Goal: Information Seeking & Learning: Check status

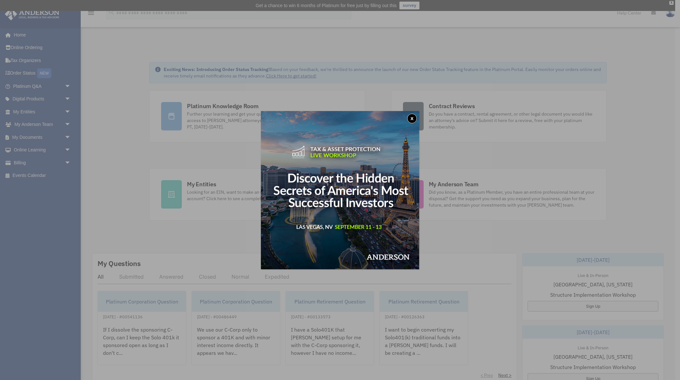
click at [411, 117] on button "x" at bounding box center [412, 119] width 10 height 10
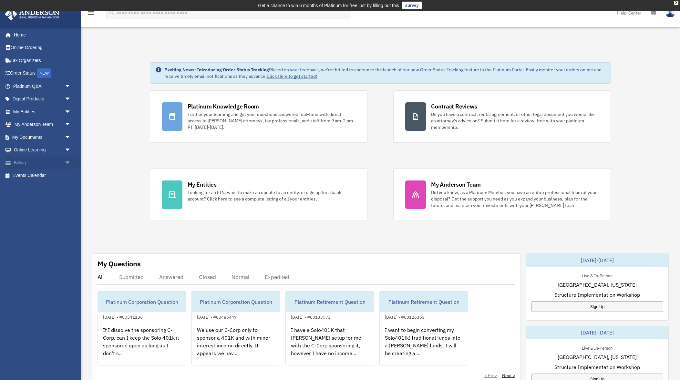
click at [31, 163] on link "Billing arrow_drop_down" at bounding box center [43, 162] width 76 height 13
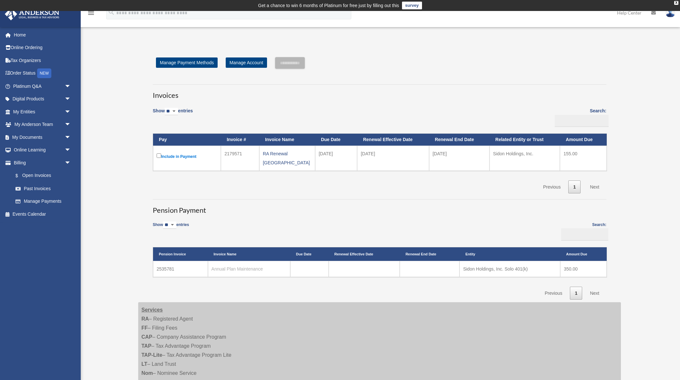
click at [247, 266] on link "Annual Plan Maintenance" at bounding box center [237, 268] width 52 height 5
click at [174, 265] on td "2535781" at bounding box center [180, 269] width 55 height 16
click at [400, 100] on h3 "Invoices" at bounding box center [380, 92] width 454 height 16
click at [305, 63] on input "**********" at bounding box center [290, 63] width 30 height 12
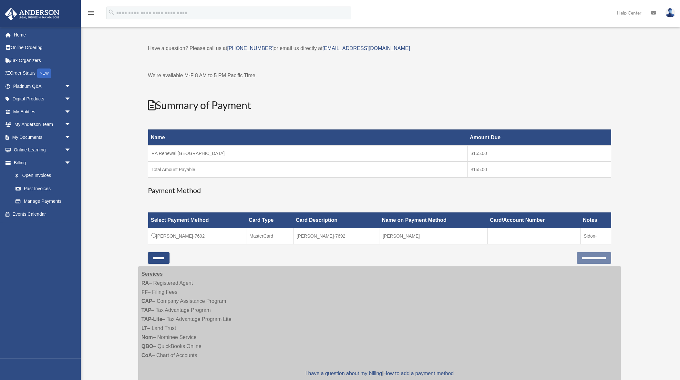
scroll to position [34, 0]
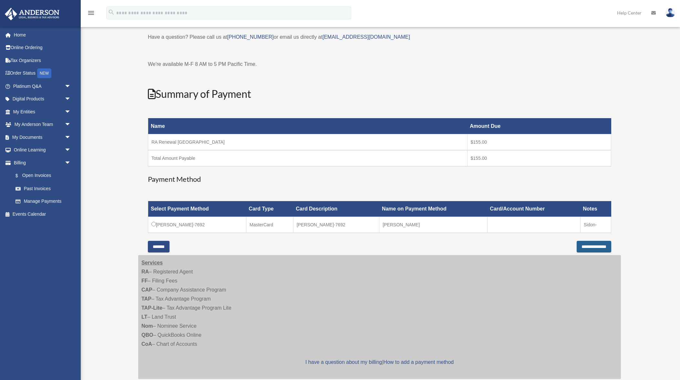
click at [589, 246] on input "**********" at bounding box center [594, 247] width 35 height 12
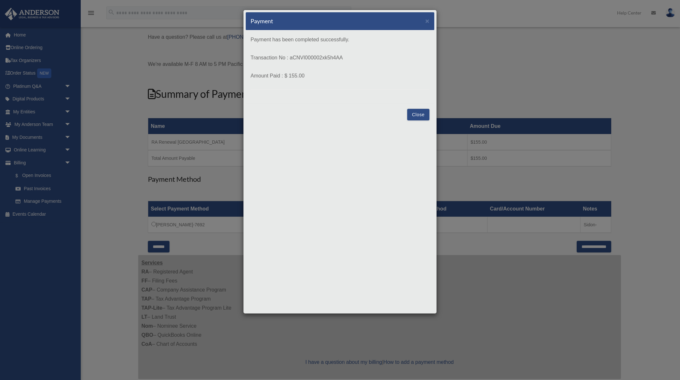
click at [419, 113] on button "Close" at bounding box center [418, 115] width 22 height 12
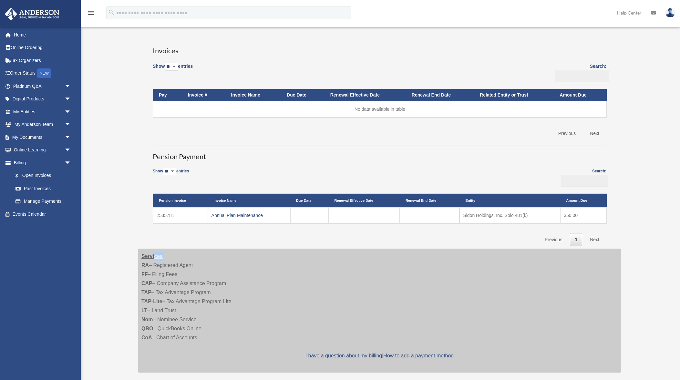
click at [147, 247] on div "**********" at bounding box center [379, 193] width 483 height 360
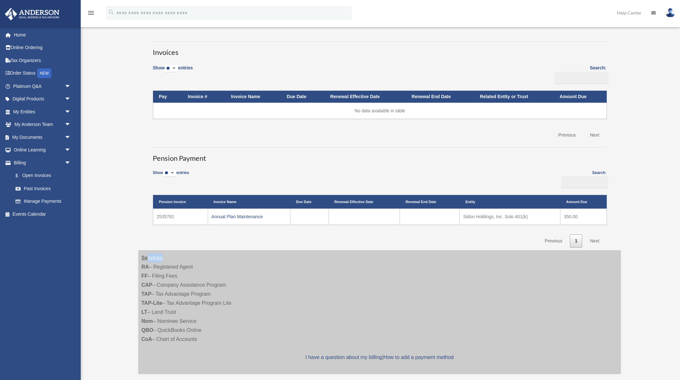
scroll to position [36, 0]
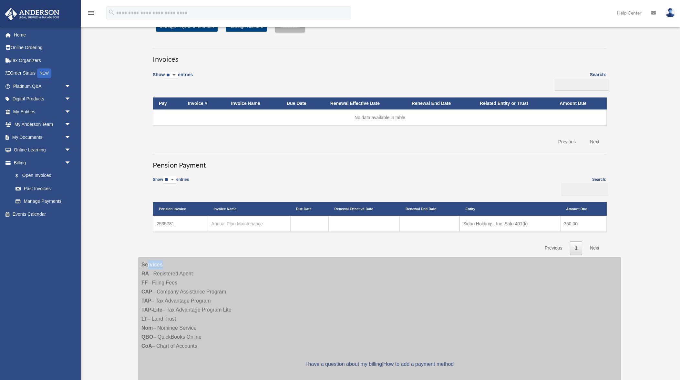
click at [253, 224] on link "Annual Plan Maintenance" at bounding box center [237, 223] width 52 height 5
drag, startPoint x: 176, startPoint y: 224, endPoint x: 180, endPoint y: 230, distance: 6.5
click at [157, 225] on td "2535781" at bounding box center [180, 224] width 55 height 16
copy td "2535781"
click at [130, 141] on div "Open Invoices glenn.pope.ret@gmail.com Sign Out glenn.pope.ret@gmail.com Home O…" at bounding box center [340, 200] width 680 height 396
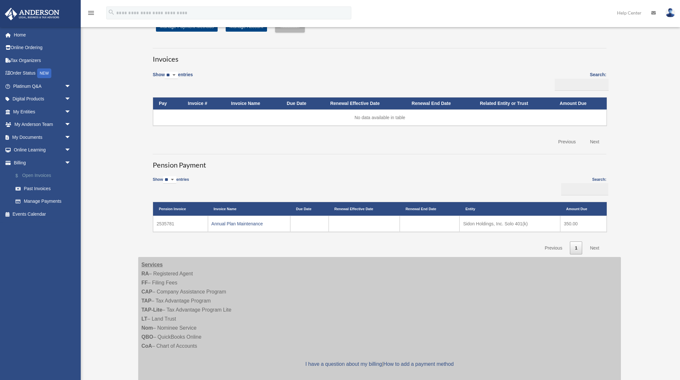
click at [42, 173] on link "$ Open Invoices" at bounding box center [45, 175] width 72 height 13
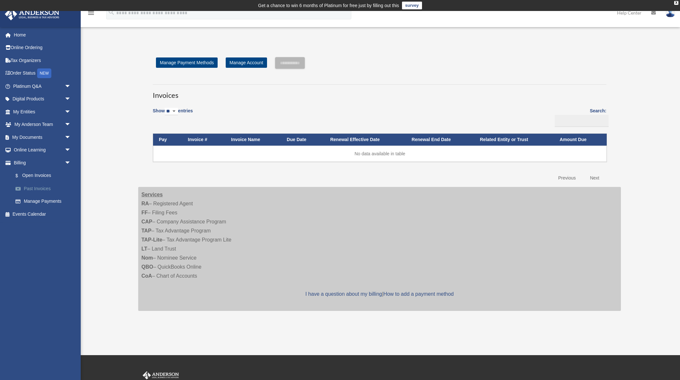
click at [44, 189] on link "Past Invoices" at bounding box center [45, 188] width 72 height 13
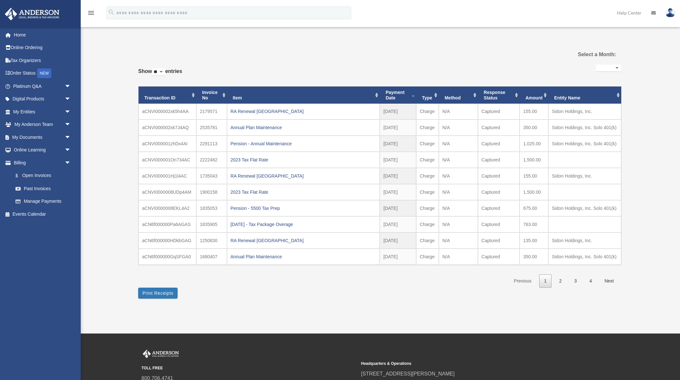
select select
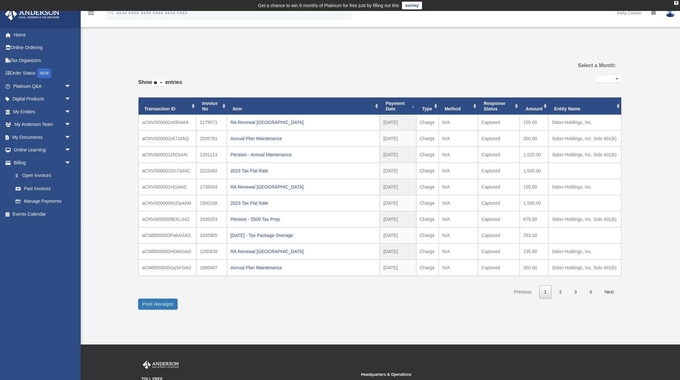
click at [390, 312] on div "**********" at bounding box center [379, 183] width 483 height 268
click at [343, 298] on div "**********" at bounding box center [379, 183] width 483 height 252
click at [26, 86] on link "Platinum Q&A arrow_drop_down" at bounding box center [43, 86] width 76 height 13
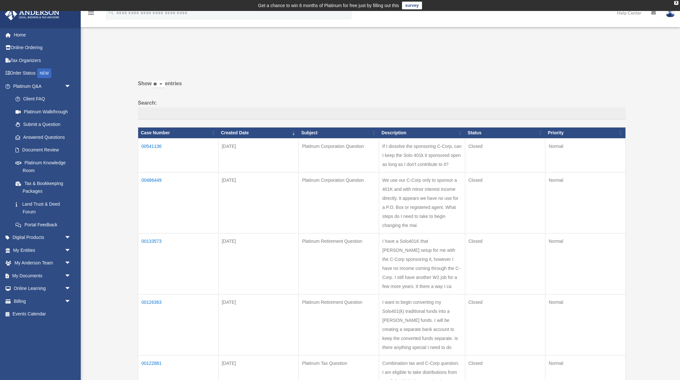
click at [448, 164] on td "If I dissolve the sponsoring C-Corp, can I keep the Solo 401k it sponsored open…" at bounding box center [422, 156] width 86 height 34
click at [148, 144] on td "00541136" at bounding box center [178, 156] width 80 height 34
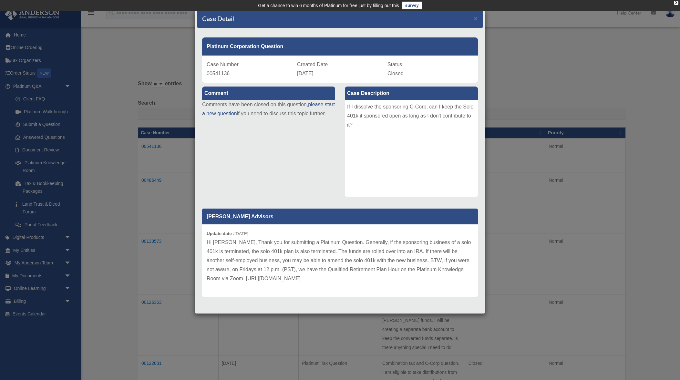
scroll to position [5, 0]
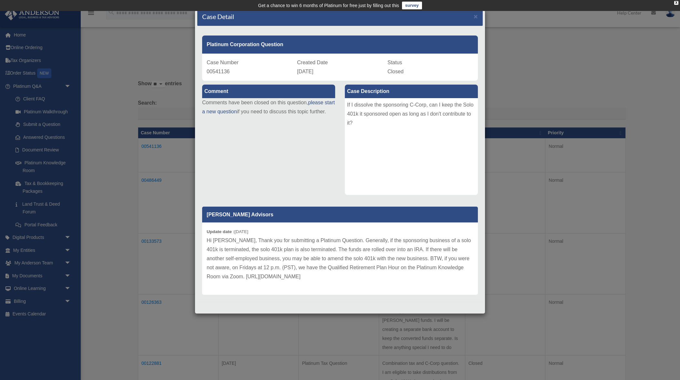
drag, startPoint x: 371, startPoint y: 278, endPoint x: 216, endPoint y: 276, distance: 155.0
click at [206, 277] on div "Update date : [DATE] Hi [PERSON_NAME], Thank you for submitting a Platinum Ques…" at bounding box center [340, 258] width 276 height 72
copy p "[URL][DOMAIN_NAME]"
click at [427, 255] on p "Hi [PERSON_NAME], Thank you for submitting a Platinum Question. Generally, if t…" at bounding box center [340, 258] width 267 height 45
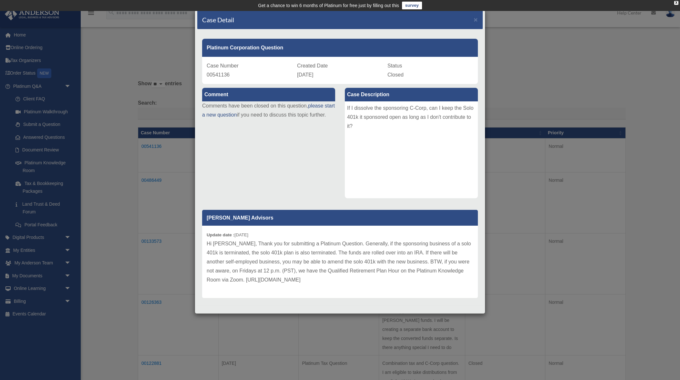
scroll to position [0, 0]
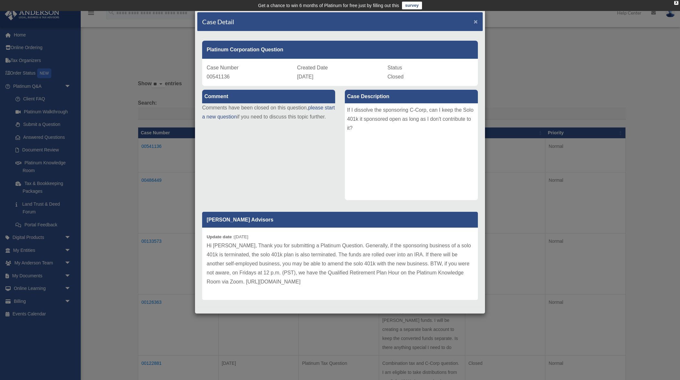
click at [476, 20] on span "×" at bounding box center [476, 21] width 4 height 7
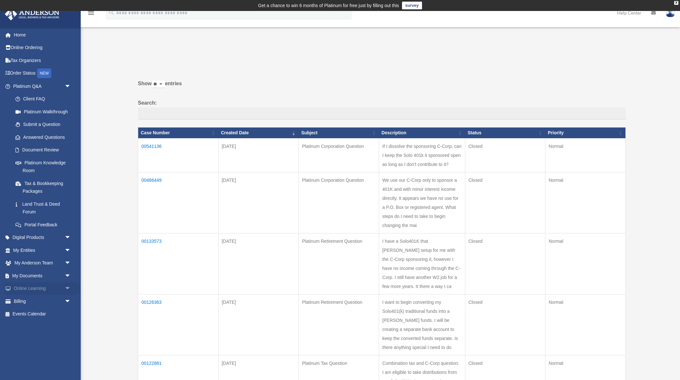
click at [71, 286] on span "arrow_drop_down" at bounding box center [71, 288] width 13 height 13
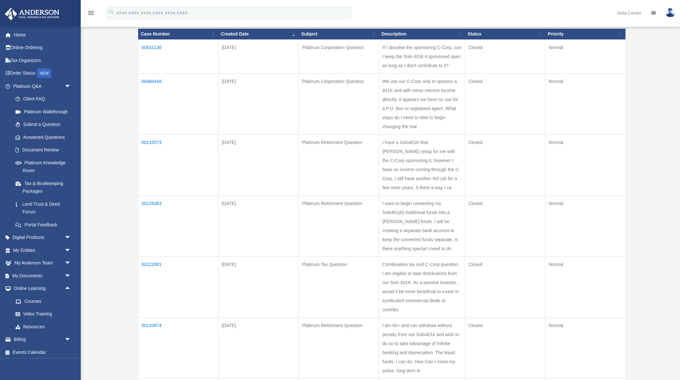
scroll to position [101, 0]
